Goal: Task Accomplishment & Management: Manage account settings

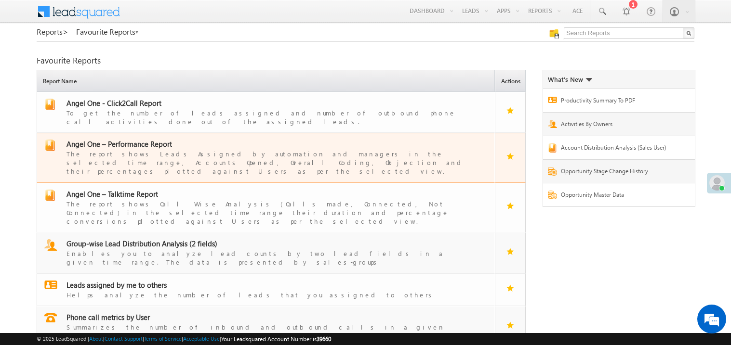
click at [138, 139] on span "Angel One – Performance Report" at bounding box center [119, 144] width 106 height 10
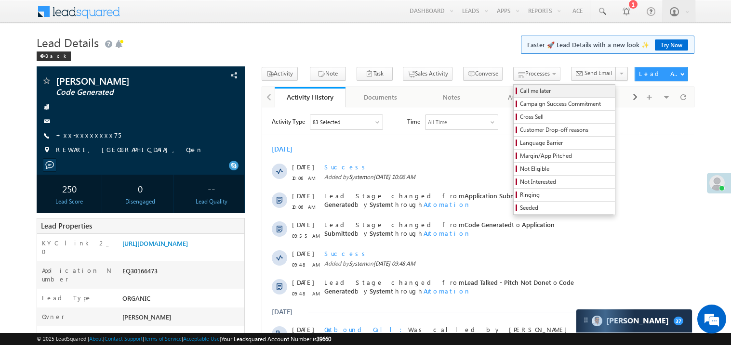
click at [520, 89] on span "Call me later" at bounding box center [566, 91] width 92 height 9
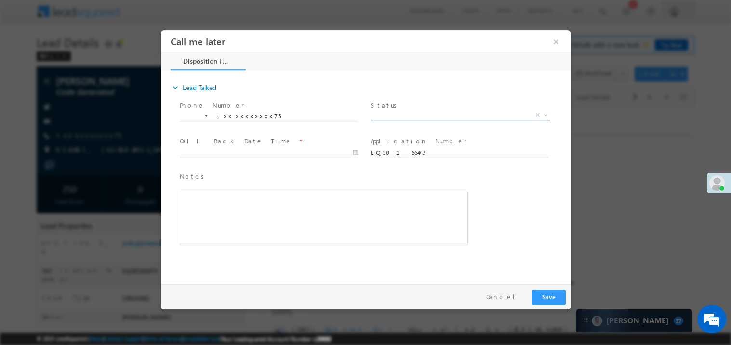
click at [390, 113] on span "X" at bounding box center [460, 115] width 180 height 10
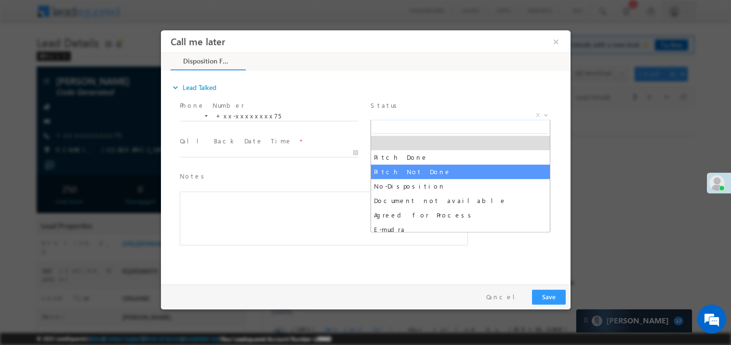
select select "Pitch Not Done"
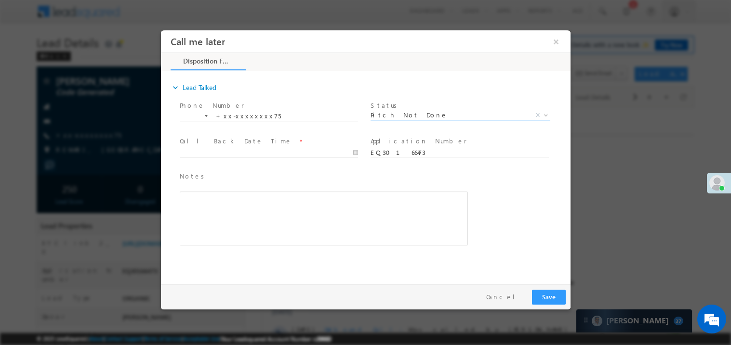
click at [209, 156] on body "Call me later ×" at bounding box center [364, 155] width 409 height 250
type input "10/09/25 10:07 AM"
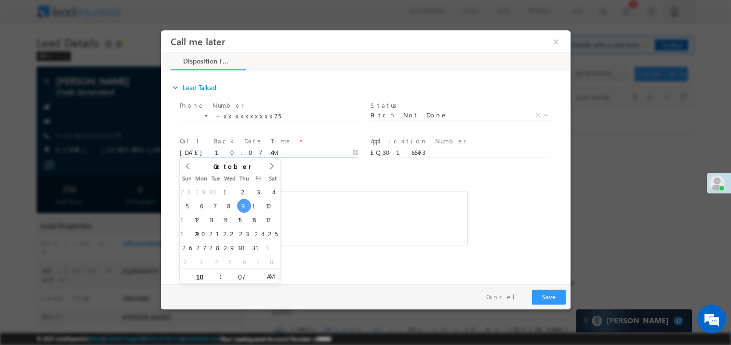
click at [330, 184] on div "Notes * Editor toolbars Basic Styles Bold Italic Underline Paragraph Insert/Rem…" at bounding box center [323, 208] width 288 height 75
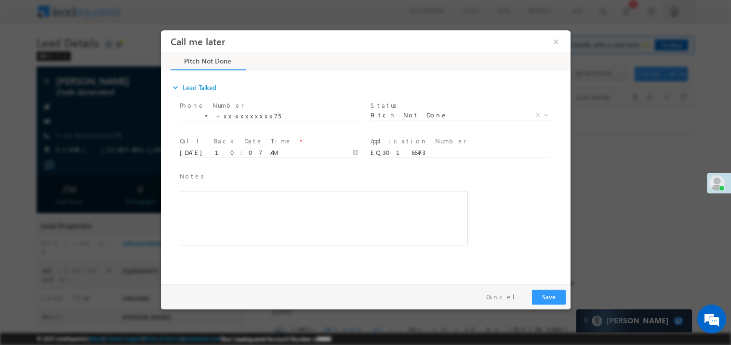
click at [327, 221] on div "Rich Text Editor, 40788eee-0fb2-11ec-a811-0adc8a9d82c2__tab1__section1__Notes__…" at bounding box center [323, 218] width 288 height 54
click at [548, 296] on button "Save" at bounding box center [548, 297] width 34 height 15
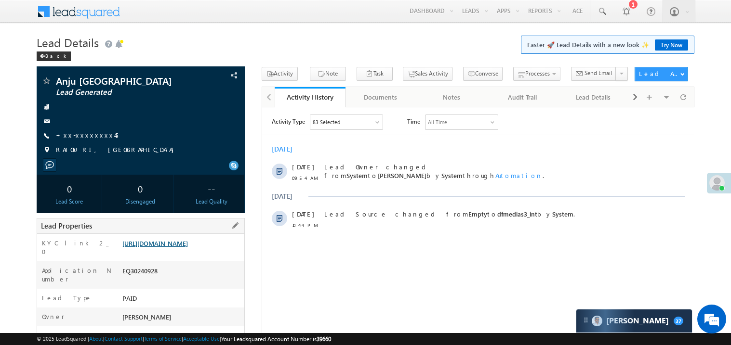
click at [188, 248] on link "https://angelbroking1-pk3em7sa.customui-test.leadsquared.com?leadId=2c91b735-5e…" at bounding box center [155, 243] width 66 height 8
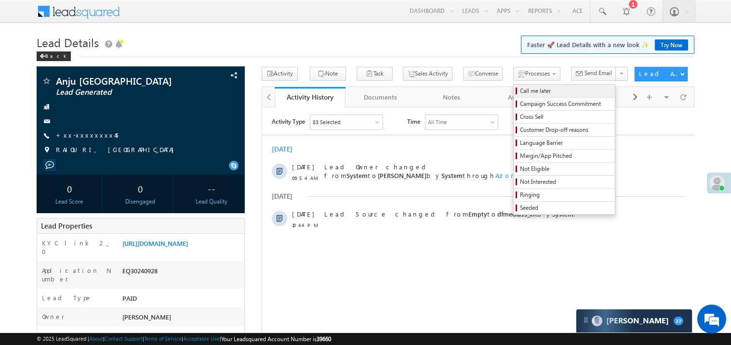
click at [520, 93] on span "Call me later" at bounding box center [566, 91] width 92 height 9
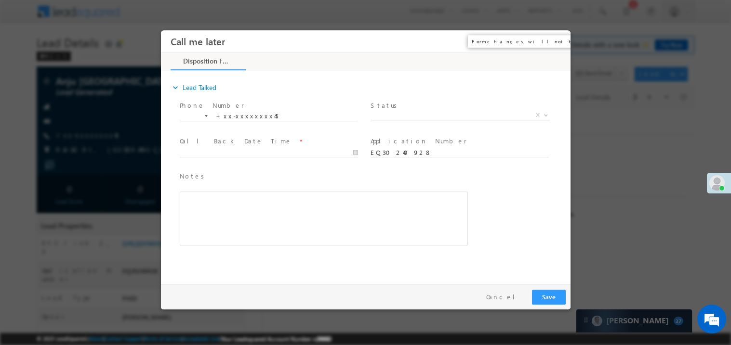
click at [551, 40] on button "×" at bounding box center [555, 41] width 16 height 18
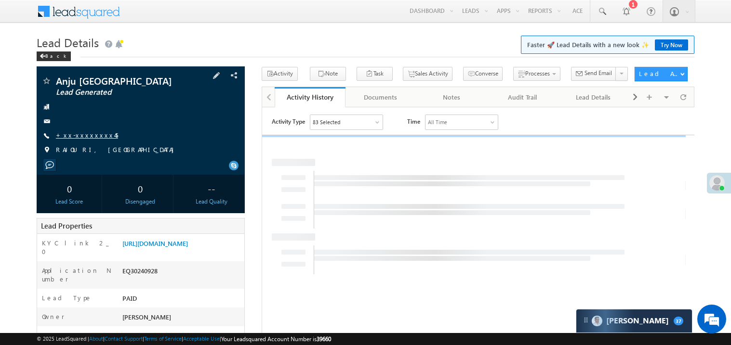
click at [85, 138] on link "+xx-xxxxxxxx45" at bounding box center [87, 135] width 62 height 8
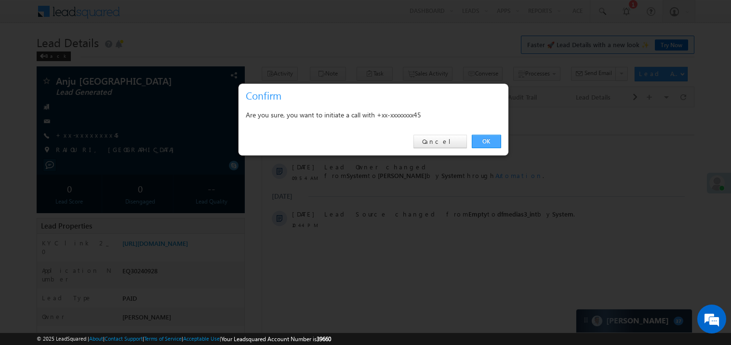
click at [486, 141] on link "OK" at bounding box center [486, 141] width 29 height 13
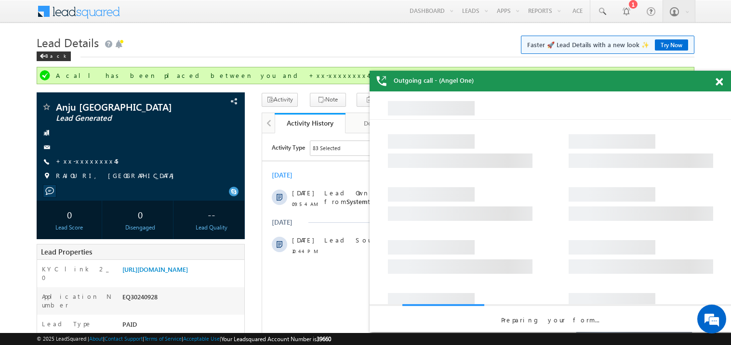
click at [720, 81] on span at bounding box center [718, 82] width 7 height 8
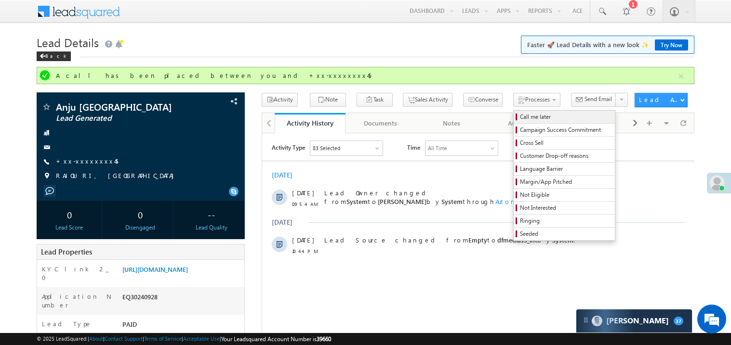
click at [514, 112] on link "Call me later" at bounding box center [564, 117] width 101 height 13
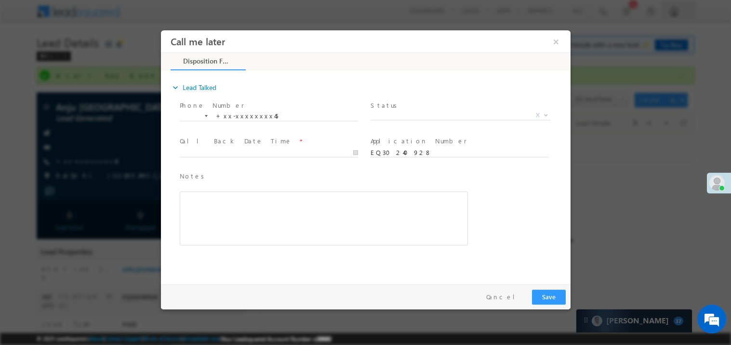
click at [402, 108] on span "Status *" at bounding box center [459, 105] width 178 height 11
click at [417, 115] on span "X" at bounding box center [460, 115] width 180 height 10
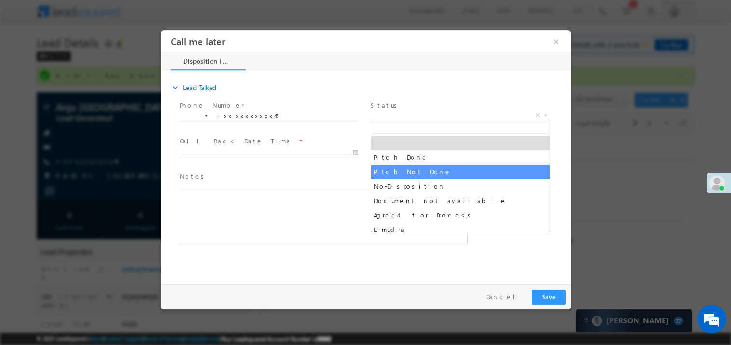
select select "Pitch Not Done"
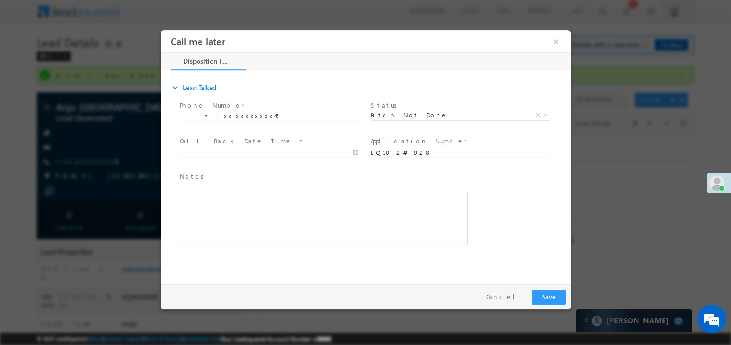
click at [225, 157] on span at bounding box center [268, 162] width 178 height 11
click at [232, 151] on body "Call me later ×" at bounding box center [364, 155] width 409 height 250
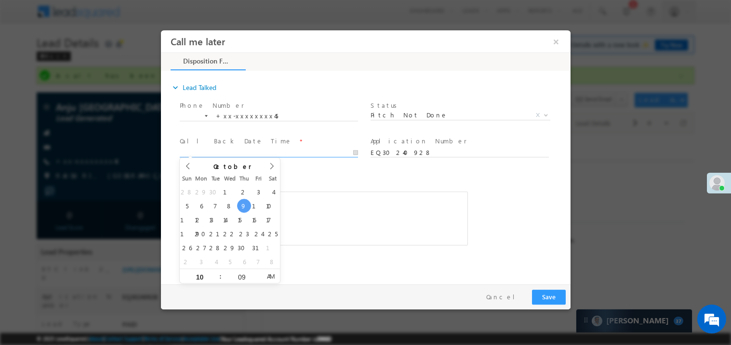
type input "10/09/25 10:09 AM"
click at [377, 199] on div "Rich Text Editor, 40788eee-0fb2-11ec-a811-0adc8a9d82c2__tab1__section1__Notes__…" at bounding box center [323, 218] width 288 height 54
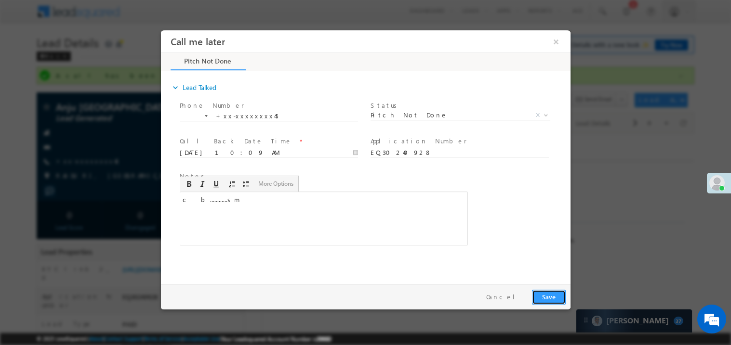
click at [550, 295] on button "Save" at bounding box center [548, 297] width 34 height 15
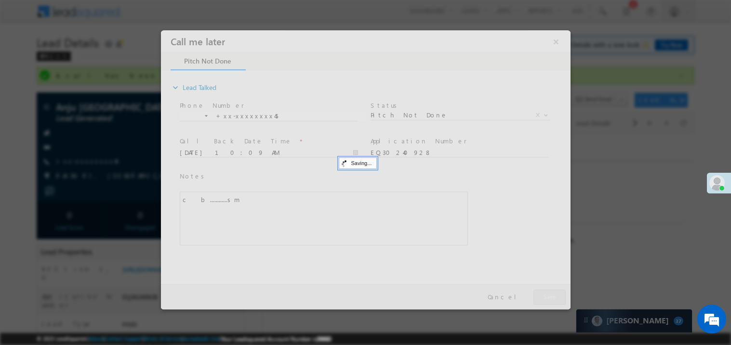
click at [550, 295] on div at bounding box center [364, 169] width 409 height 279
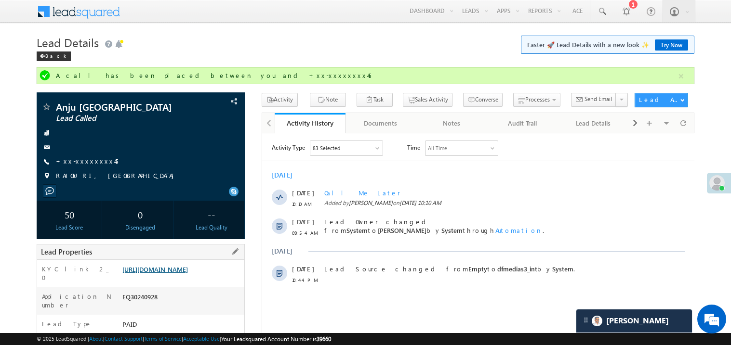
click at [188, 274] on link "https://angelbroking1-pk3em7sa.customui-test.leadsquared.com?leadId=2c91b735-5e…" at bounding box center [155, 269] width 66 height 8
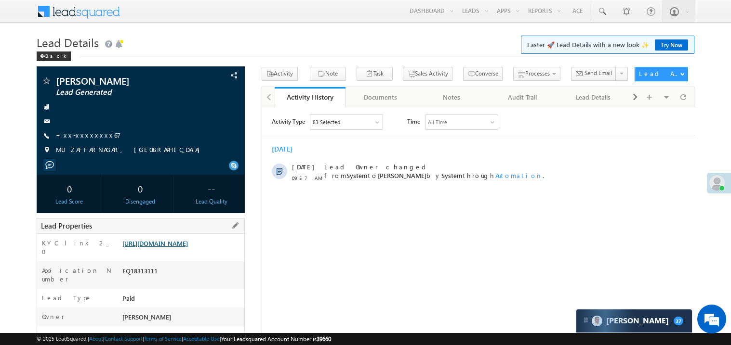
click at [183, 248] on link "[URL][DOMAIN_NAME]" at bounding box center [155, 243] width 66 height 8
click at [85, 140] on span "+xx-xxxxxxxx67" at bounding box center [88, 136] width 65 height 10
click at [93, 131] on link "+xx-xxxxxxxx67" at bounding box center [88, 135] width 65 height 8
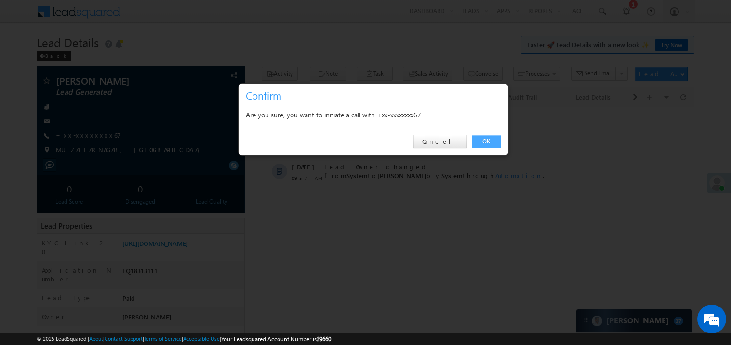
click at [487, 141] on link "OK" at bounding box center [486, 141] width 29 height 13
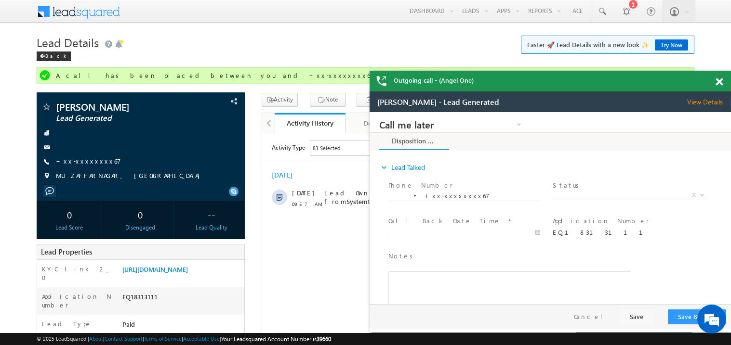
click at [720, 82] on span at bounding box center [718, 82] width 7 height 8
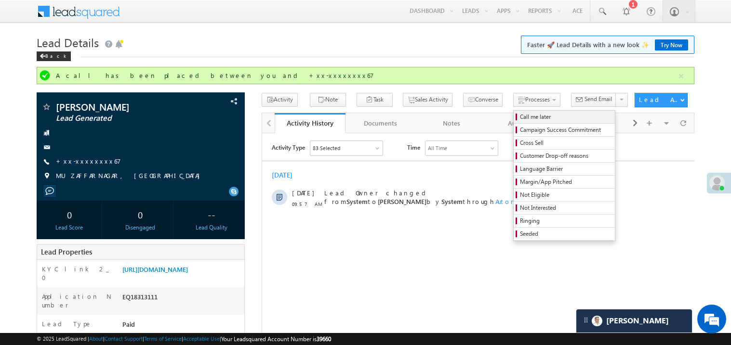
click at [520, 115] on span "Call me later" at bounding box center [566, 117] width 92 height 9
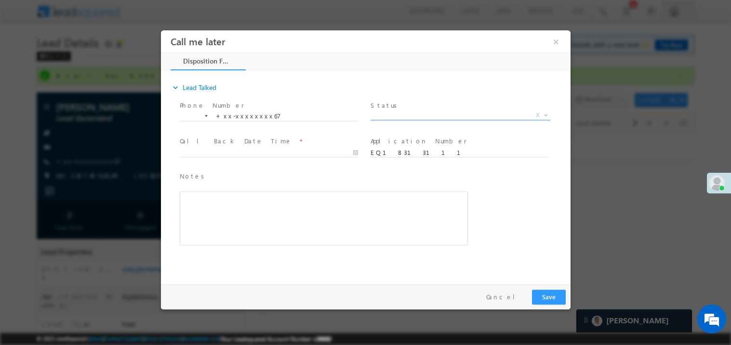
click at [429, 112] on span "X" at bounding box center [460, 115] width 180 height 10
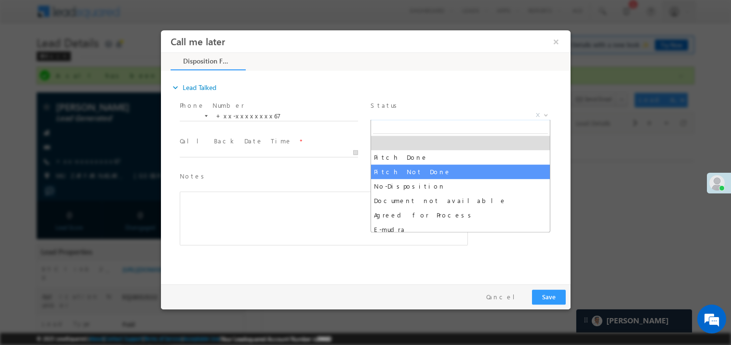
select select "Pitch Not Done"
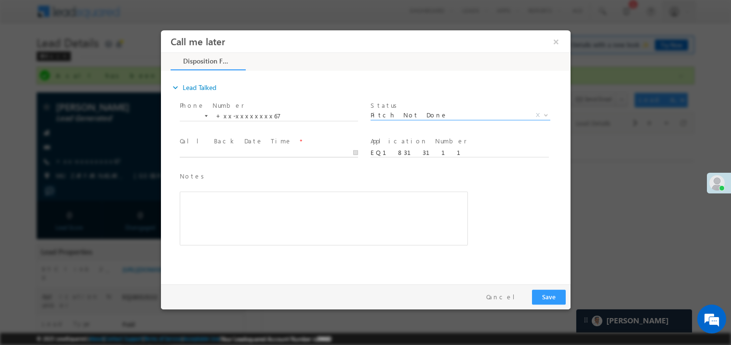
click at [217, 155] on body "Call me later ×" at bounding box center [364, 155] width 409 height 250
type input "10/09/25 10:11 AM"
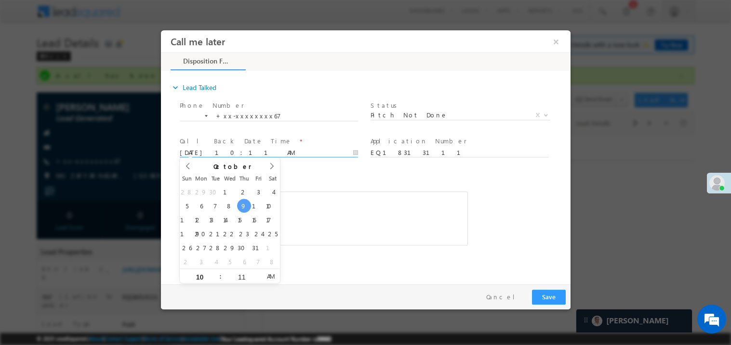
click at [378, 214] on div "Rich Text Editor, 40788eee-0fb2-11ec-a811-0adc8a9d82c2__tab1__section1__Notes__…" at bounding box center [323, 218] width 288 height 54
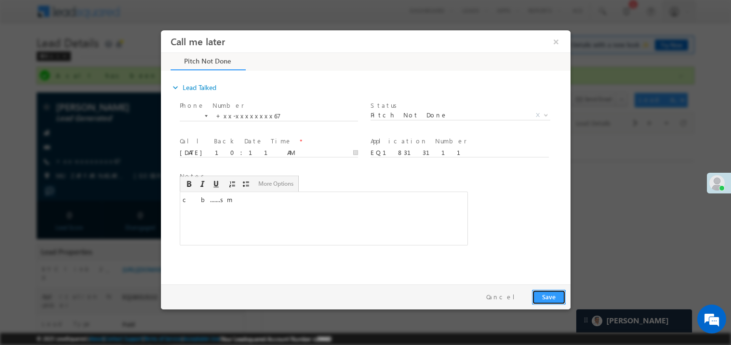
click at [541, 297] on button "Save" at bounding box center [548, 297] width 34 height 15
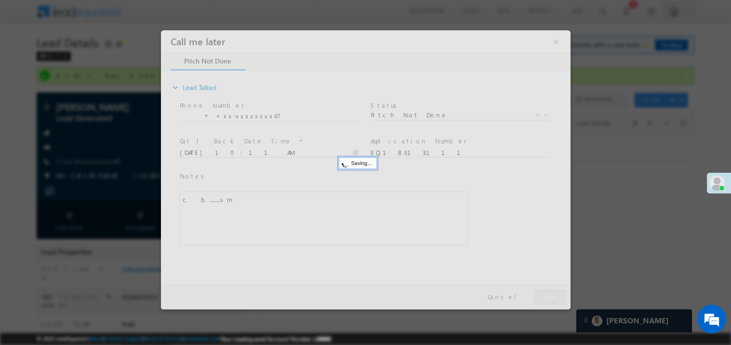
click at [541, 297] on div at bounding box center [364, 169] width 409 height 279
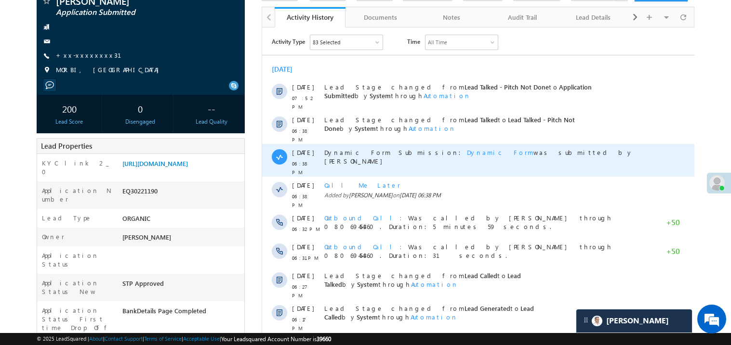
scroll to position [134, 0]
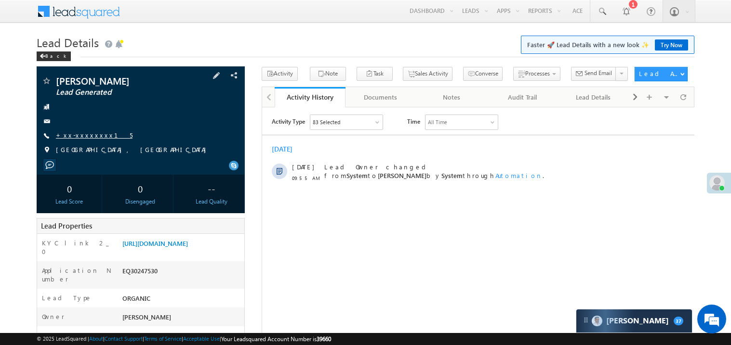
click at [90, 135] on link "+xx-xxxxxxxx15" at bounding box center [94, 135] width 77 height 8
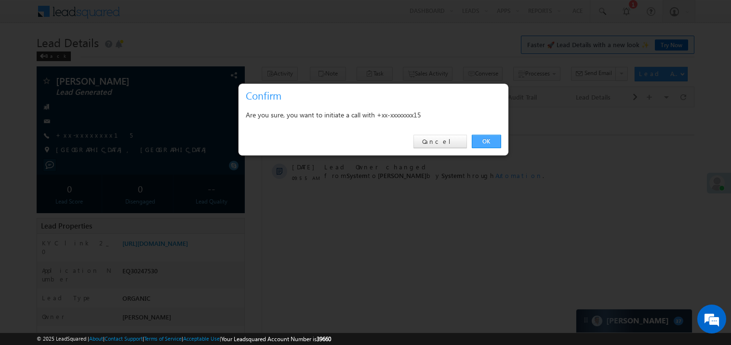
click at [486, 140] on link "OK" at bounding box center [486, 141] width 29 height 13
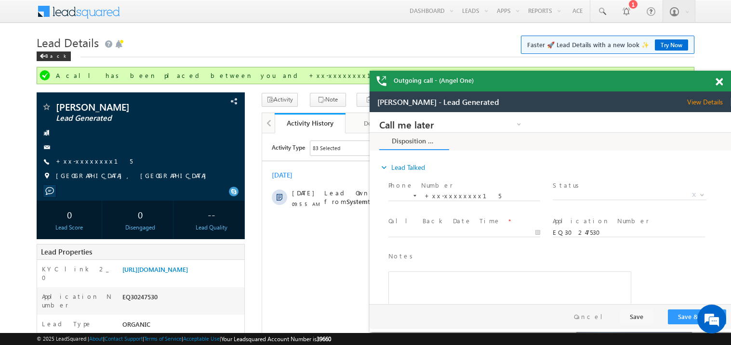
click at [718, 79] on span at bounding box center [718, 82] width 7 height 8
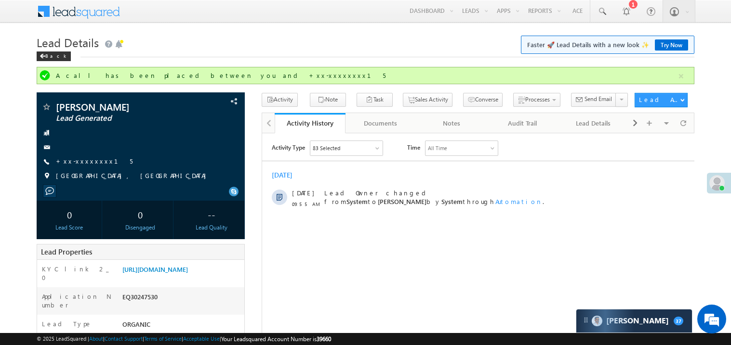
click at [390, 54] on div "Back" at bounding box center [366, 54] width 658 height 6
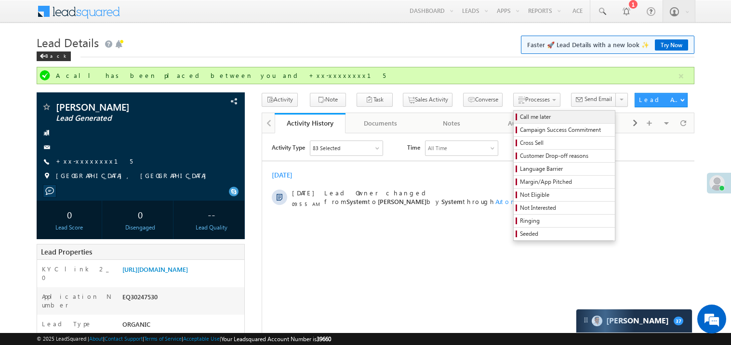
click at [520, 117] on span "Call me later" at bounding box center [566, 117] width 92 height 9
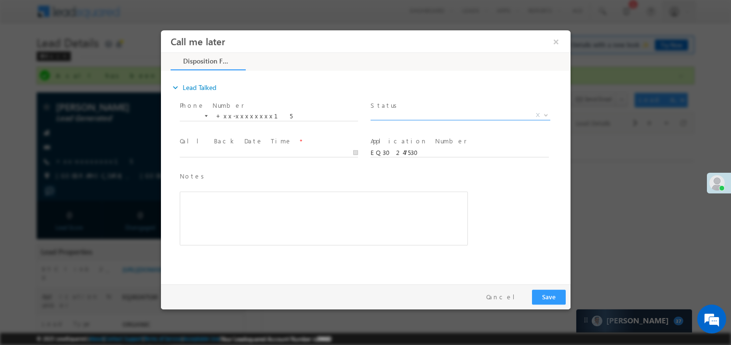
click at [408, 111] on span "X" at bounding box center [460, 115] width 180 height 10
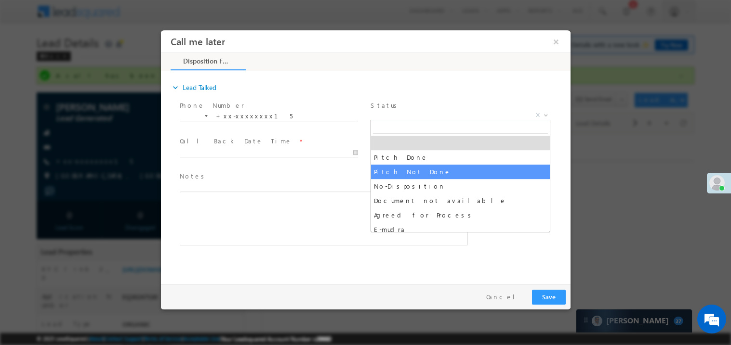
select select "Pitch Not Done"
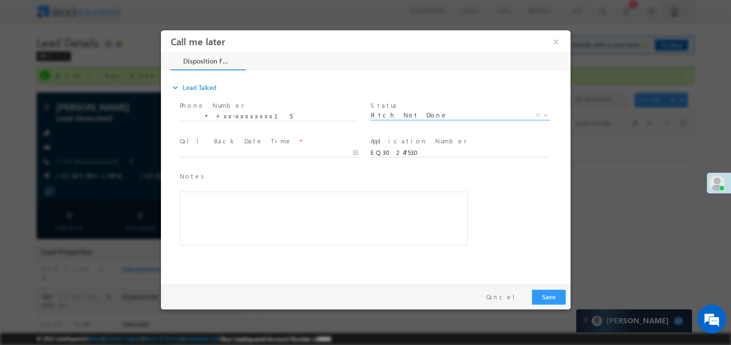
click at [208, 145] on span "Call Back Date Time *" at bounding box center [268, 141] width 178 height 11
click at [206, 150] on body "Call me later ×" at bounding box center [364, 155] width 409 height 250
type input "10/09/25 10:15 AM"
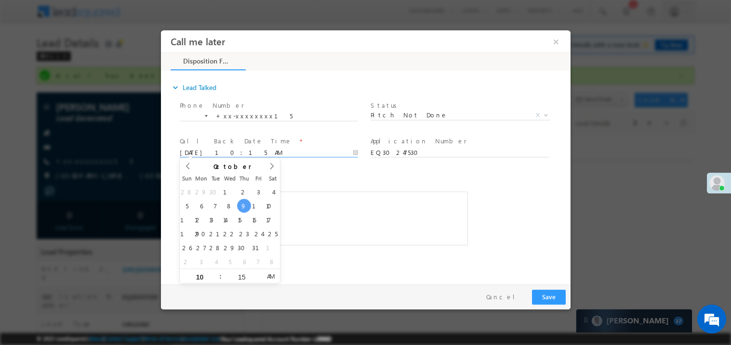
click at [369, 204] on div "Rich Text Editor, 40788eee-0fb2-11ec-a811-0adc8a9d82c2__tab1__section1__Notes__…" at bounding box center [323, 218] width 288 height 54
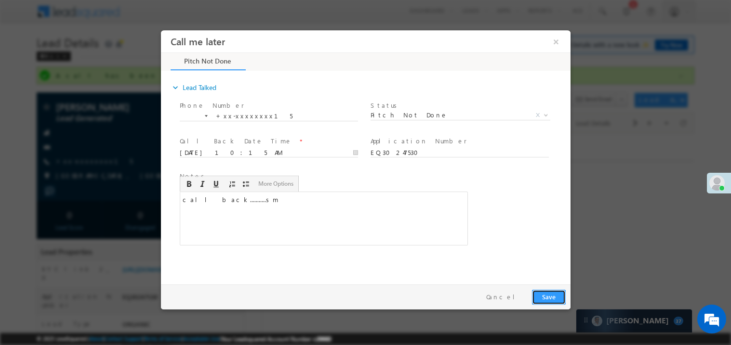
click at [547, 294] on button "Save" at bounding box center [548, 297] width 34 height 15
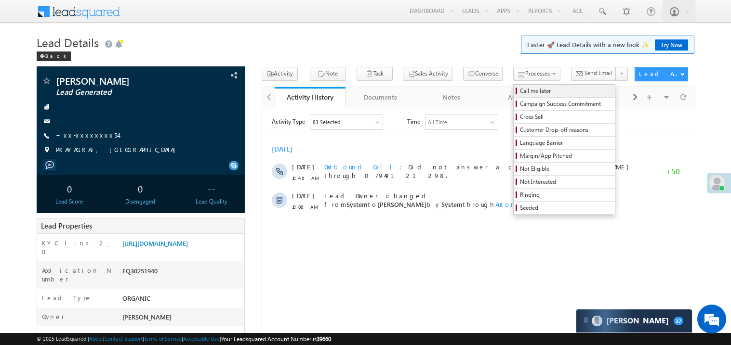
click at [520, 91] on span "Call me later" at bounding box center [566, 91] width 92 height 9
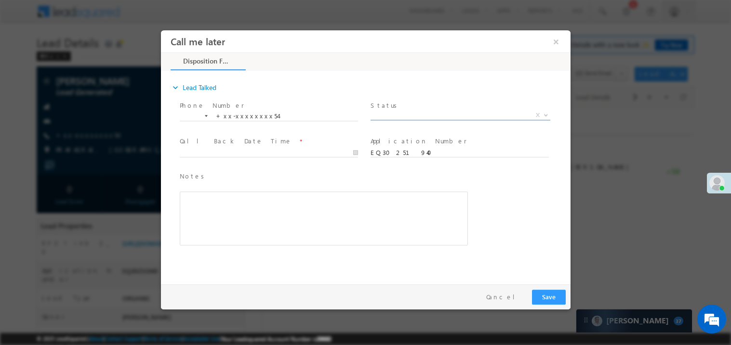
click at [410, 113] on span "X" at bounding box center [460, 115] width 180 height 10
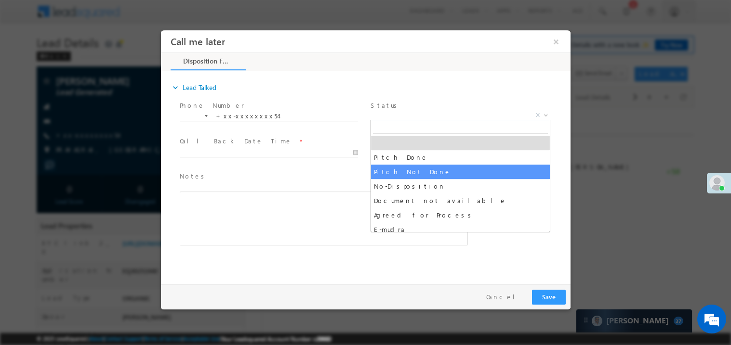
select select "Pitch Not Done"
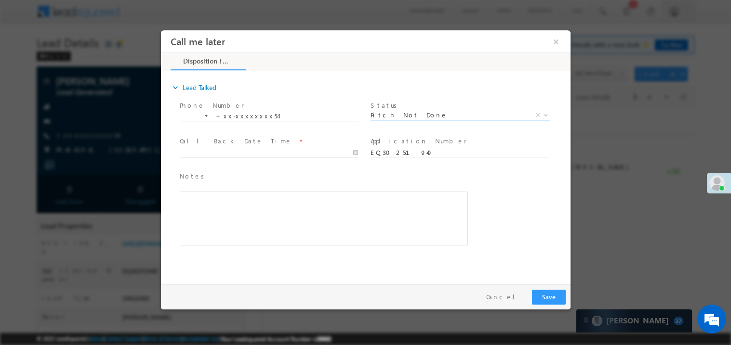
click at [200, 153] on body "Call me later ×" at bounding box center [364, 155] width 409 height 250
type input "10/09/25 10:50 AM"
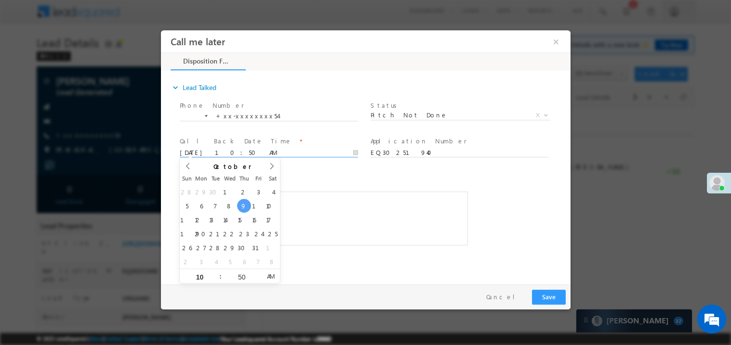
click at [385, 211] on div "Rich Text Editor, 40788eee-0fb2-11ec-a811-0adc8a9d82c2__tab1__section1__Notes__…" at bounding box center [323, 218] width 288 height 54
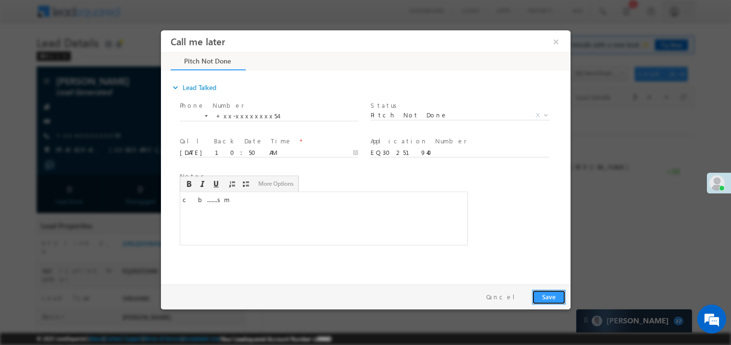
click at [542, 297] on button "Save" at bounding box center [548, 297] width 34 height 15
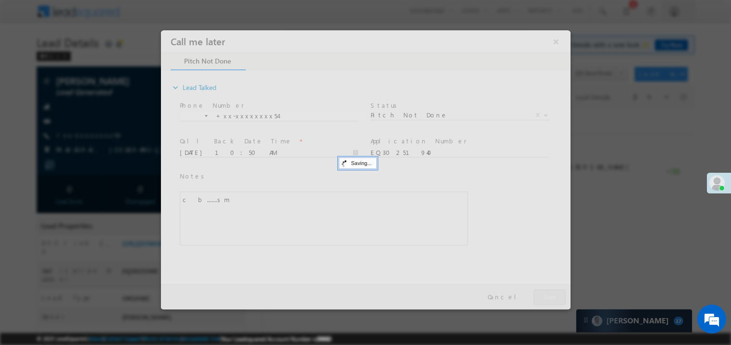
click at [542, 297] on div at bounding box center [364, 169] width 409 height 279
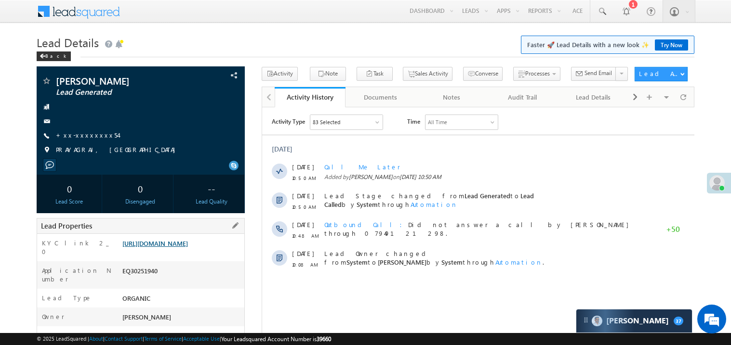
click at [181, 248] on link "https://angelbroking1-pk3em7sa.customui-test.leadsquared.com?leadId=009b4e34-ab…" at bounding box center [155, 243] width 66 height 8
click at [92, 133] on link "+xx-xxxxxxxx54" at bounding box center [87, 135] width 62 height 8
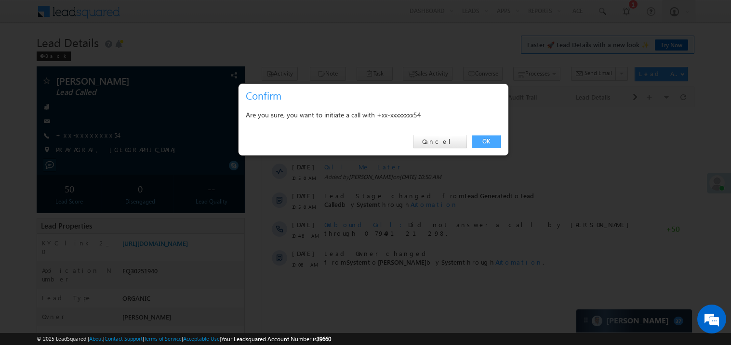
click at [484, 142] on link "OK" at bounding box center [486, 141] width 29 height 13
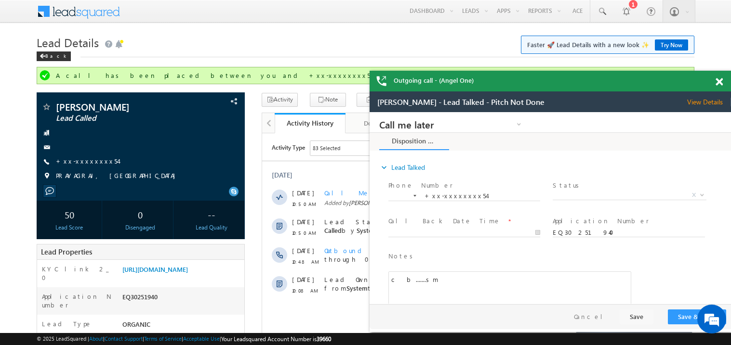
click at [721, 81] on span at bounding box center [718, 82] width 7 height 8
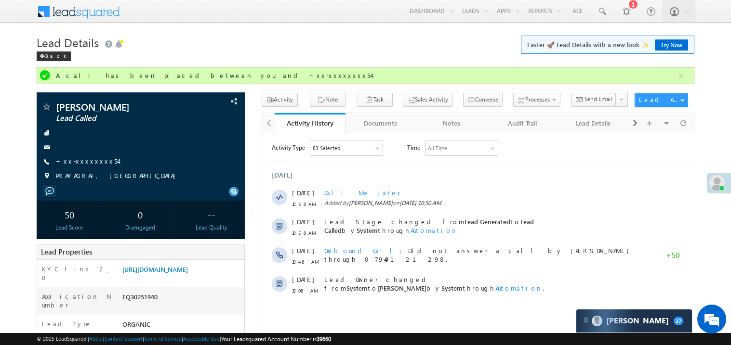
click at [276, 45] on h1 "Lead Details Faster 🚀 Lead Details with a new look ✨ Try Now" at bounding box center [366, 41] width 658 height 19
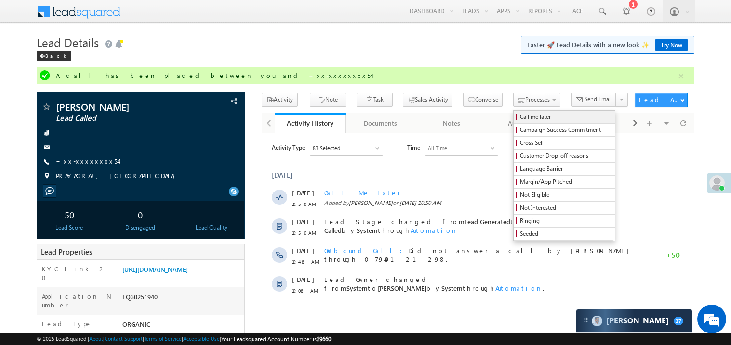
click at [520, 115] on span "Call me later" at bounding box center [566, 117] width 92 height 9
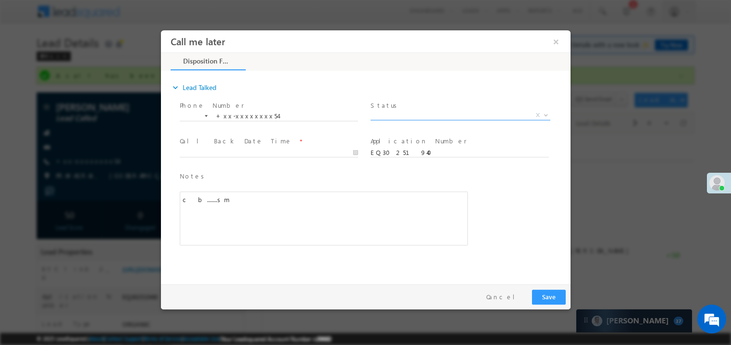
click at [401, 114] on span "X" at bounding box center [460, 115] width 180 height 10
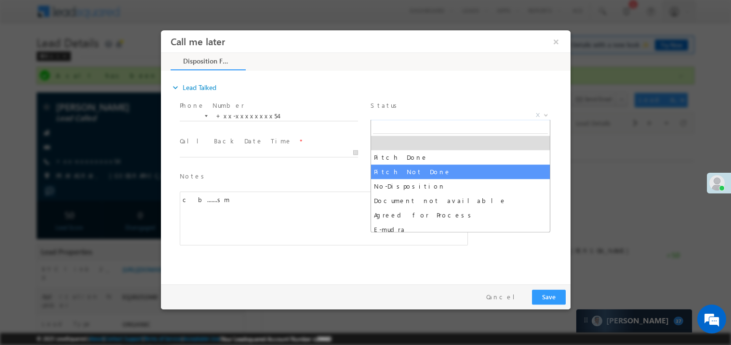
select select "Pitch Not Done"
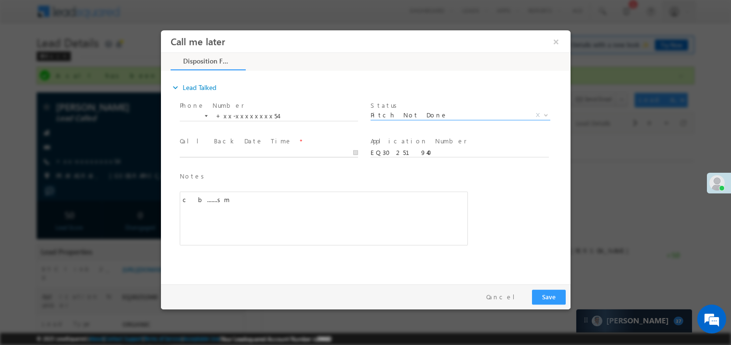
click at [192, 148] on input "text" at bounding box center [268, 153] width 178 height 10
type input "10/09/25 10:51 AM"
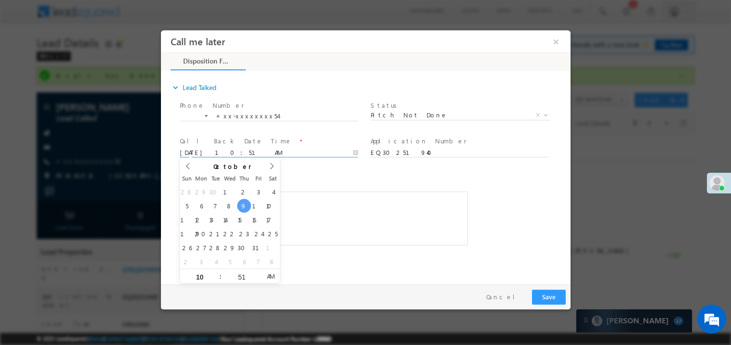
click at [397, 232] on div "c b.......sm" at bounding box center [323, 218] width 288 height 54
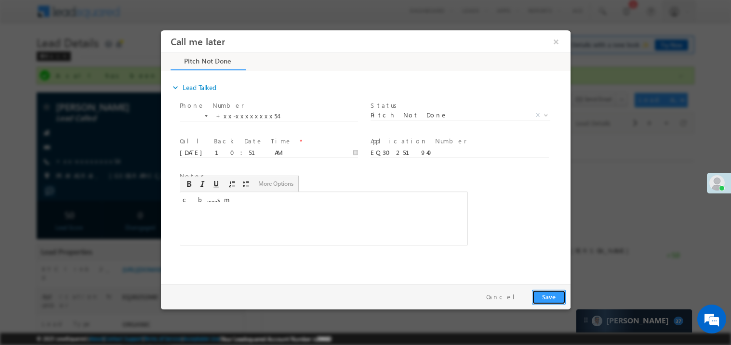
click at [533, 299] on button "Save" at bounding box center [548, 297] width 34 height 15
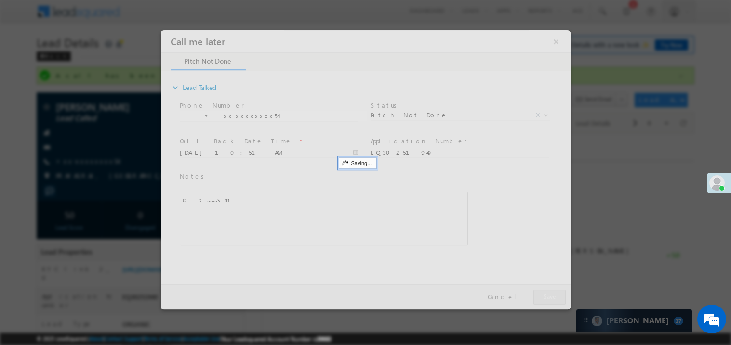
click at [533, 299] on div at bounding box center [364, 169] width 409 height 279
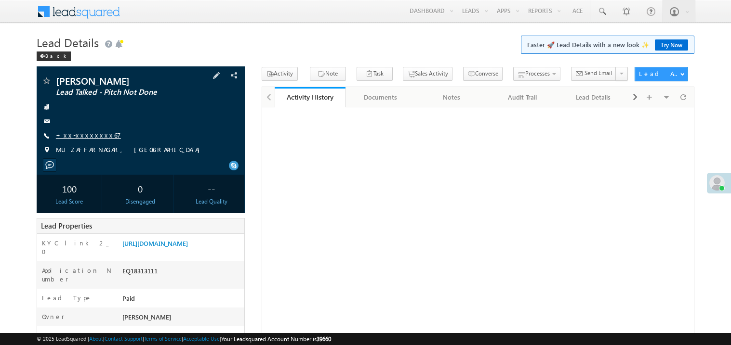
click at [86, 133] on link "+xx-xxxxxxxx67" at bounding box center [88, 135] width 65 height 8
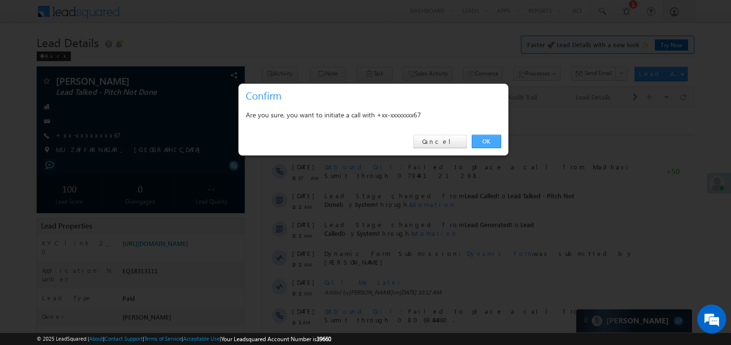
click at [488, 138] on link "OK" at bounding box center [486, 141] width 29 height 13
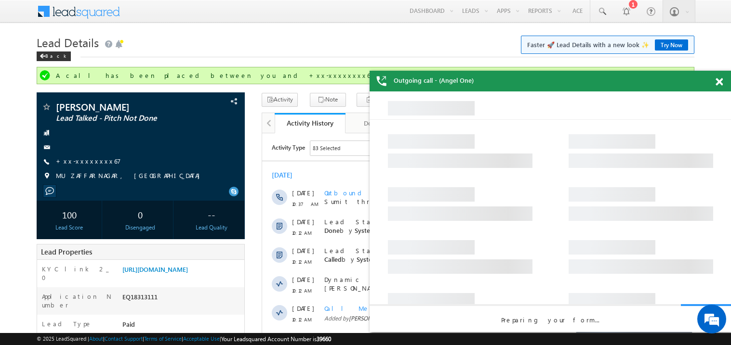
click at [720, 80] on span at bounding box center [718, 82] width 7 height 8
